Goal: Entertainment & Leisure: Consume media (video, audio)

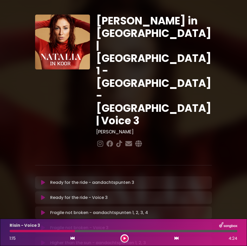
scroll to position [271, 0]
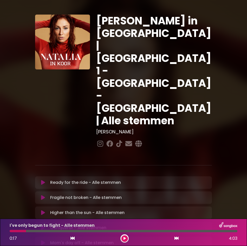
scroll to position [103, 0]
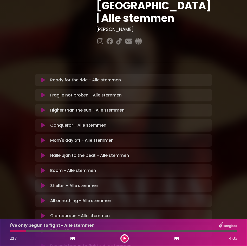
click at [44, 78] on icon at bounding box center [43, 80] width 4 height 5
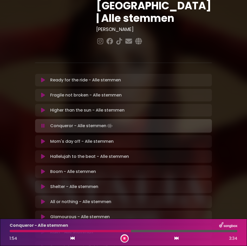
click at [102, 232] on div at bounding box center [71, 231] width 122 height 2
click at [89, 232] on div at bounding box center [57, 231] width 95 height 2
click at [89, 232] on div at bounding box center [59, 231] width 99 height 2
click at [89, 232] on div at bounding box center [57, 231] width 95 height 2
click at [153, 232] on div at bounding box center [91, 231] width 162 height 2
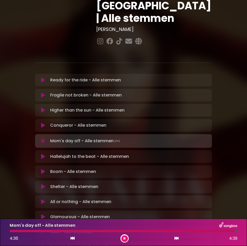
click at [124, 240] on button at bounding box center [125, 239] width 7 height 7
